Goal: Task Accomplishment & Management: Use online tool/utility

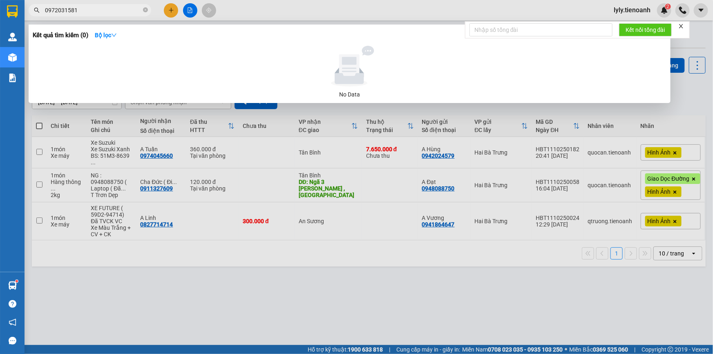
click at [108, 10] on input "0972031581" at bounding box center [93, 10] width 96 height 9
type input "C"
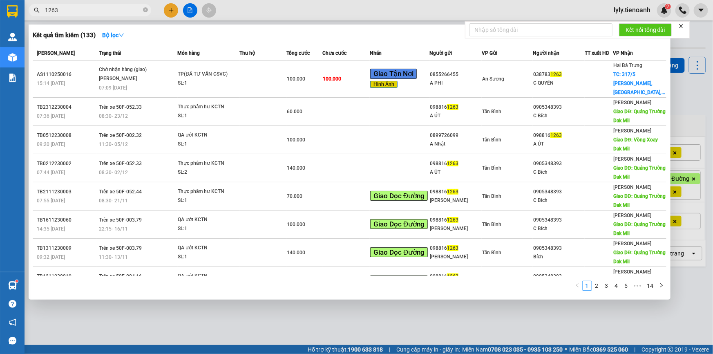
type input "1263"
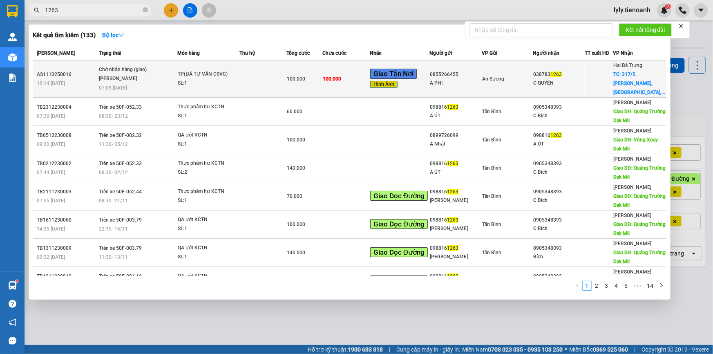
click at [346, 83] on td "100.000" at bounding box center [346, 79] width 47 height 37
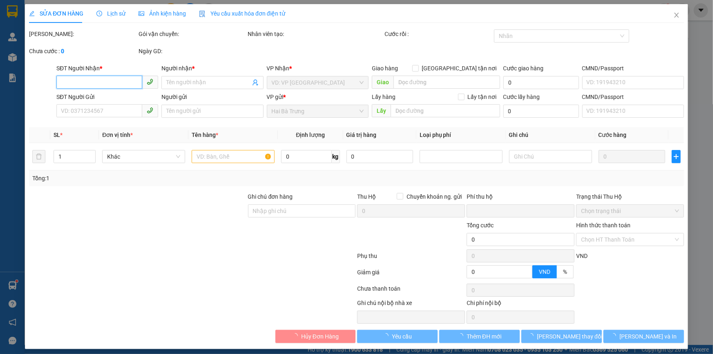
type input "0387831263"
type input "C QUYÊN"
checkbox input "true"
type input "317/5 [PERSON_NAME], [GEOGRAPHIC_DATA], [GEOGRAPHIC_DATA], [GEOGRAPHIC_DATA]"
type input "0855266455"
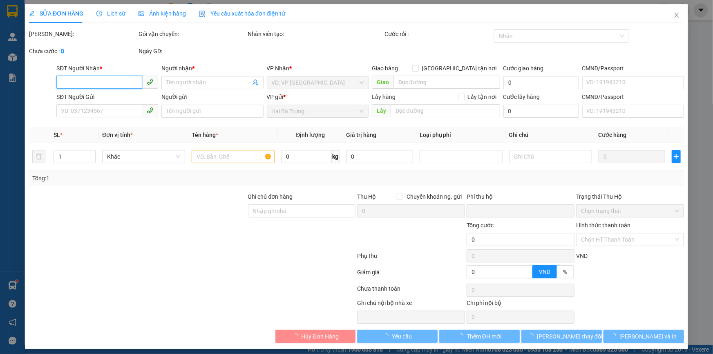
type input "A PHI"
type input "0"
type input "100.000"
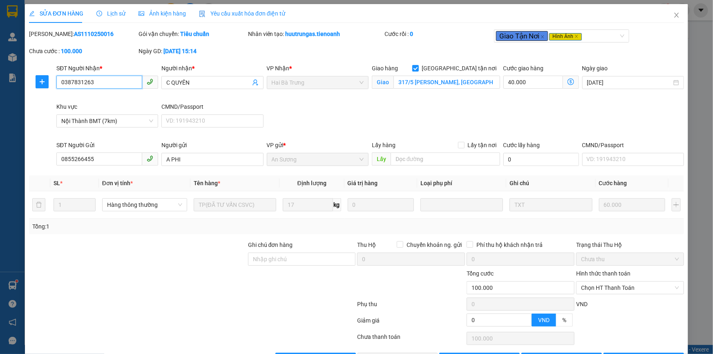
click at [95, 85] on input "0387831263" at bounding box center [99, 82] width 86 height 13
click at [173, 281] on div at bounding box center [137, 283] width 219 height 29
